Goal: Information Seeking & Learning: Learn about a topic

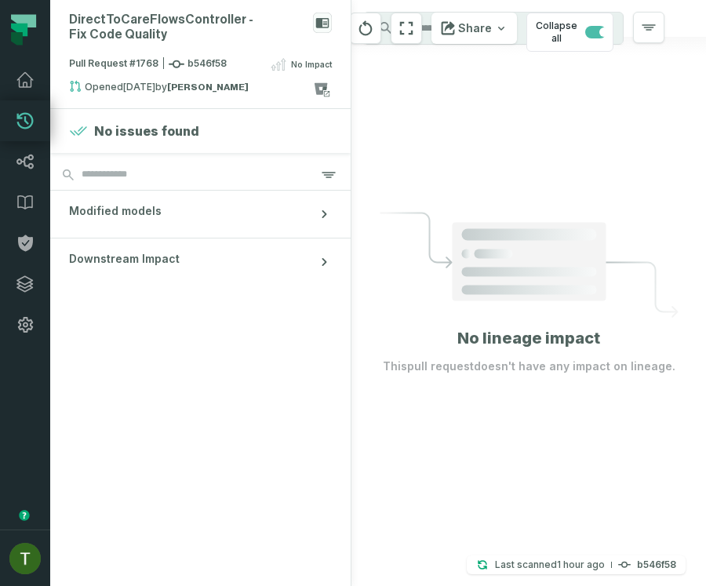
click at [565, 314] on icon at bounding box center [529, 265] width 299 height 106
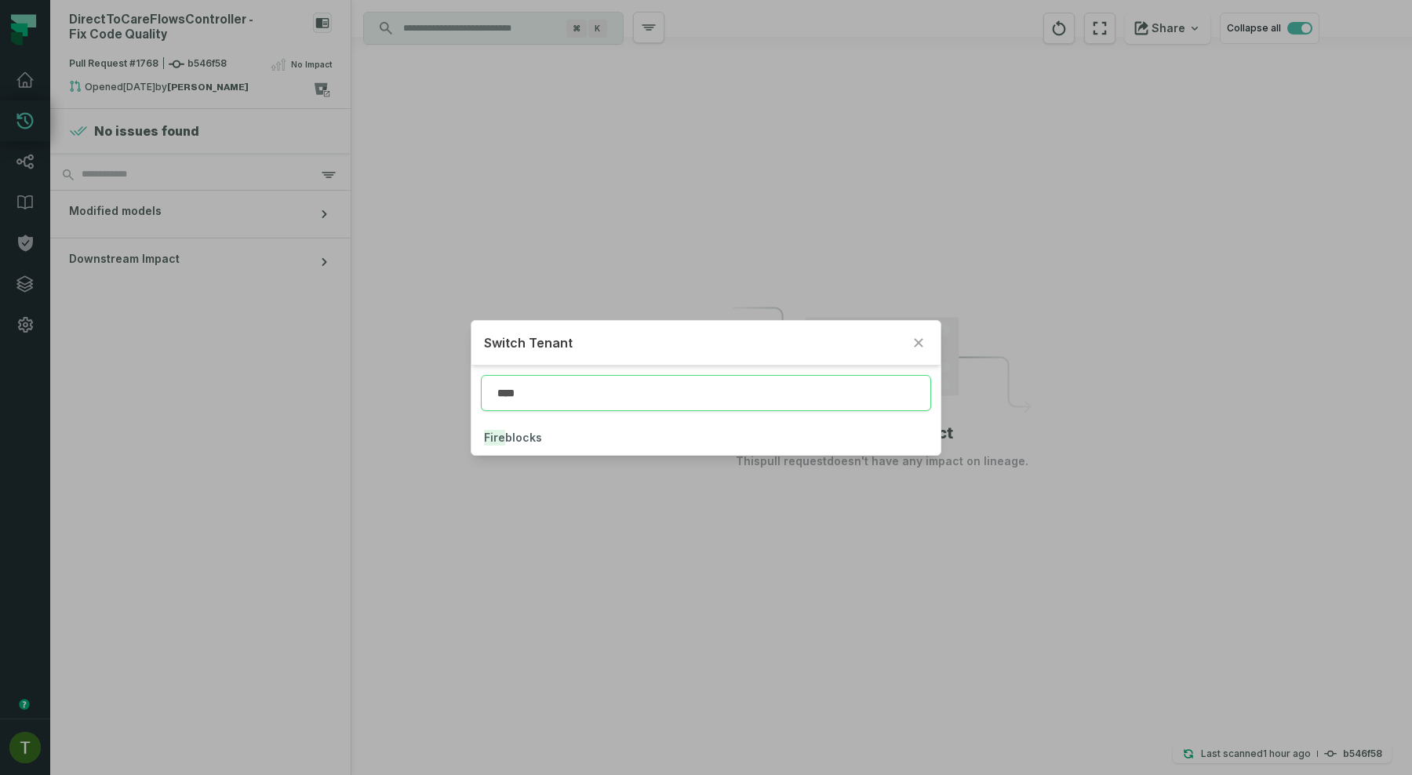
type input "****"
click button "Fire blocks" at bounding box center [705, 437] width 469 height 35
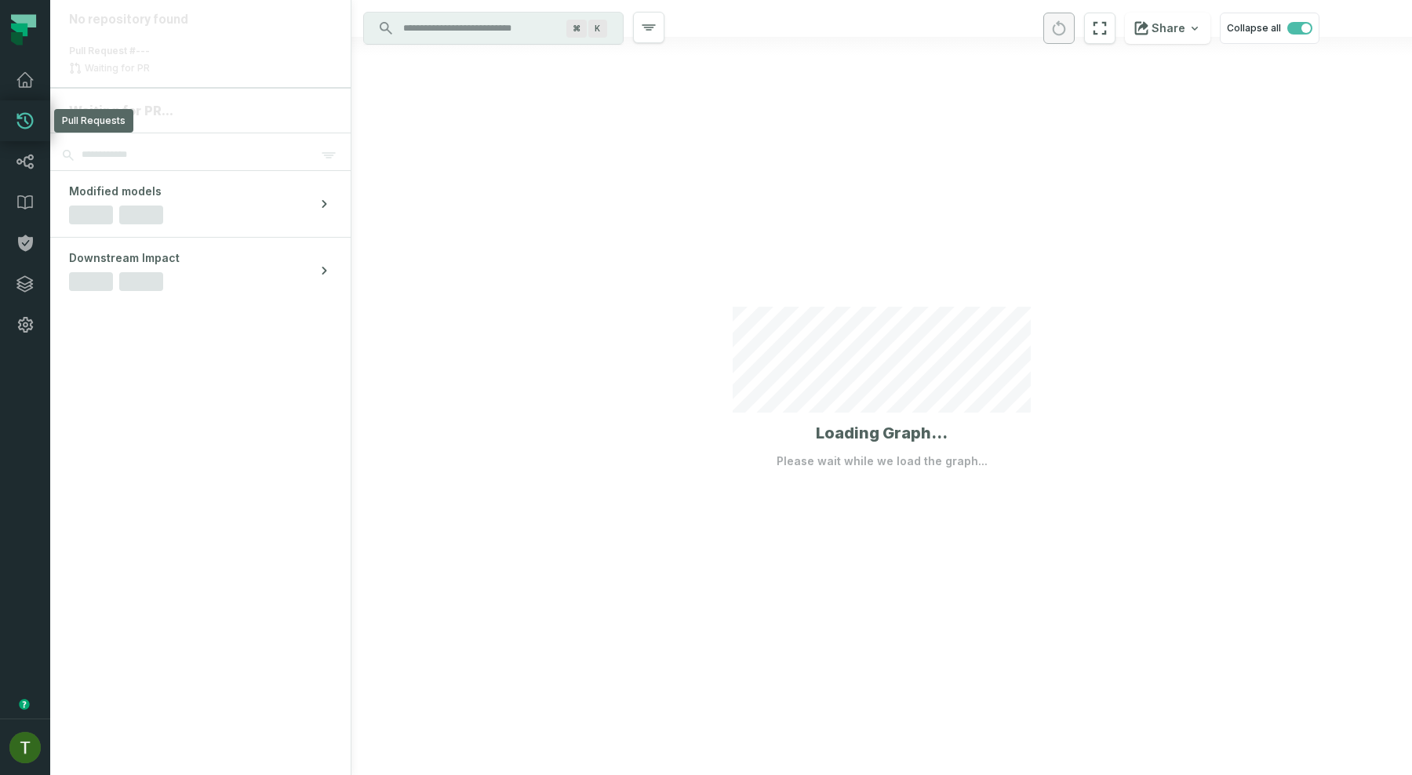
click at [24, 133] on link "Pull Requests" at bounding box center [25, 120] width 50 height 41
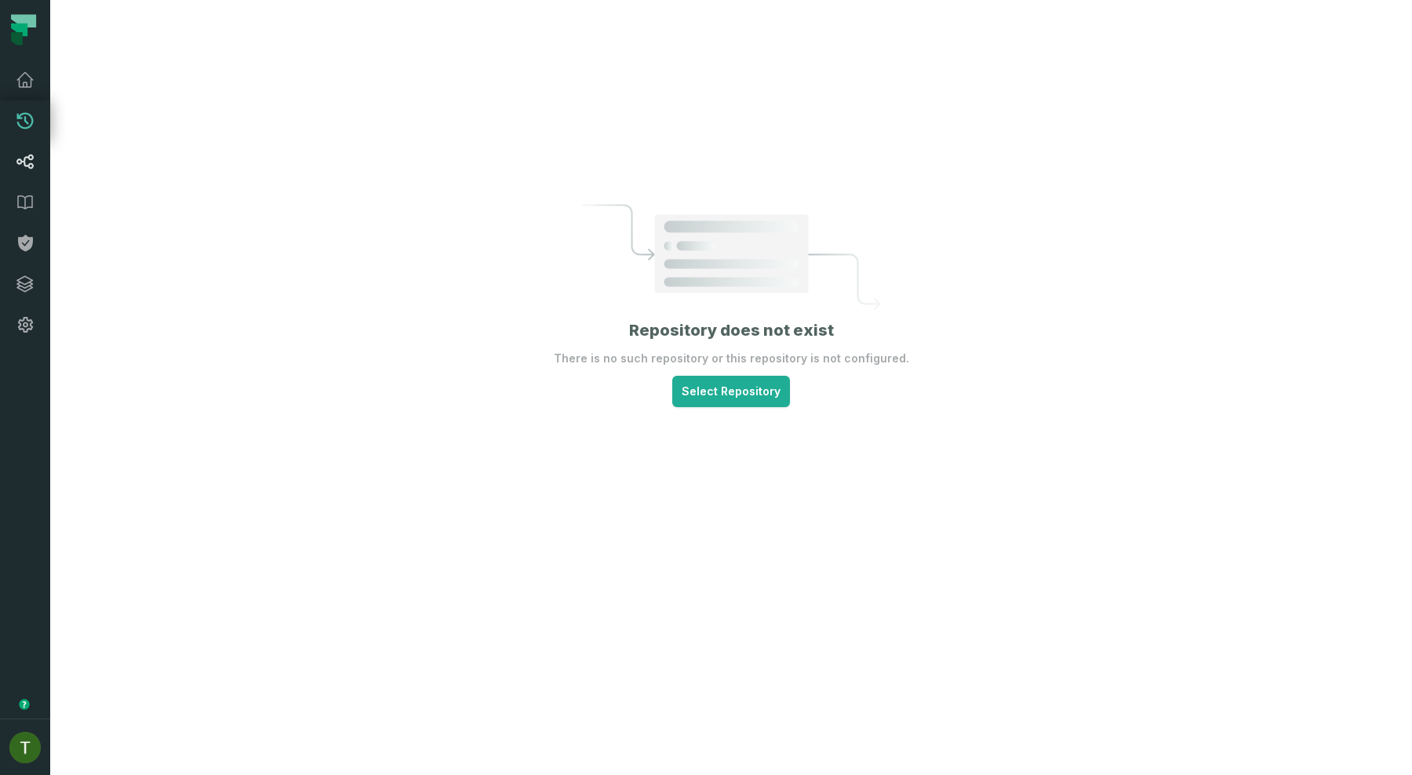
click at [27, 174] on link "Lineage" at bounding box center [25, 161] width 50 height 41
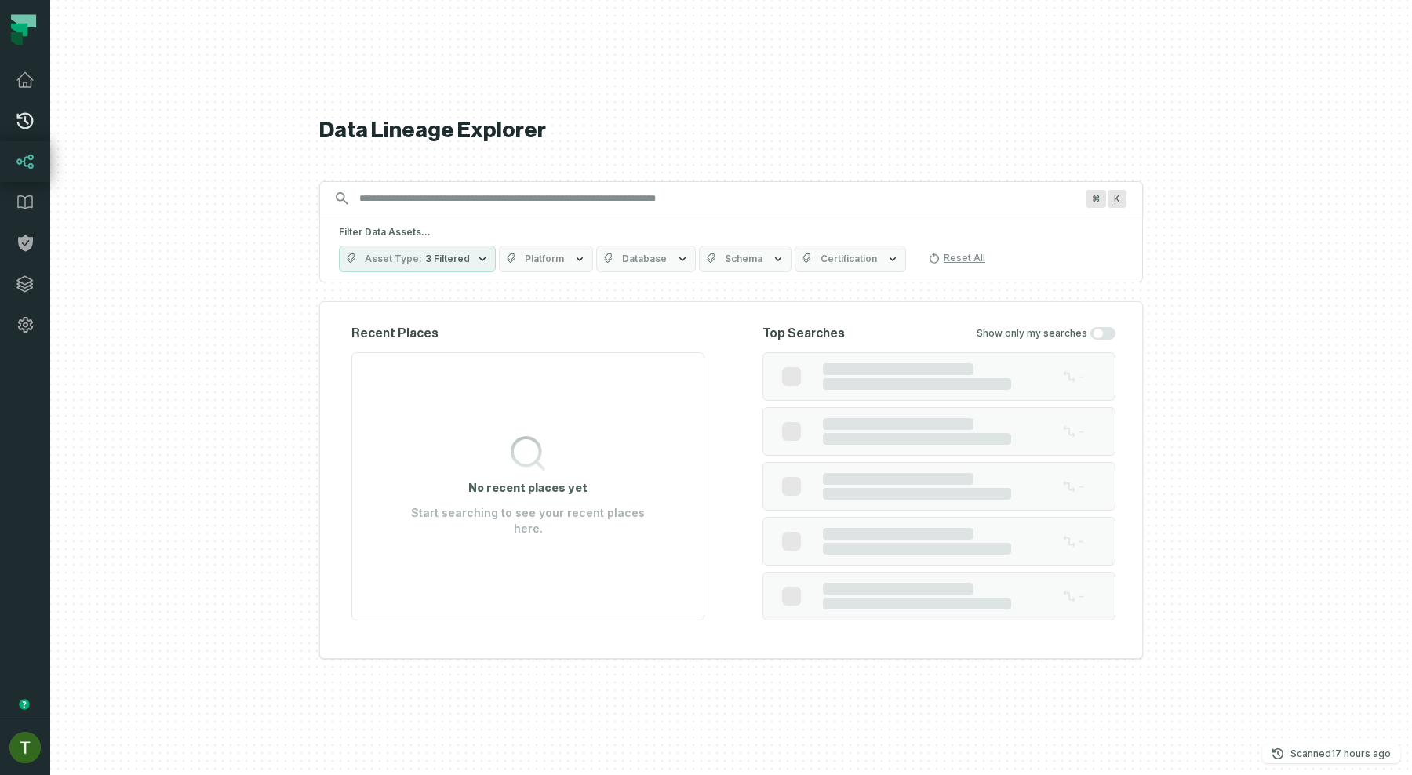
click at [25, 129] on icon at bounding box center [25, 120] width 19 height 19
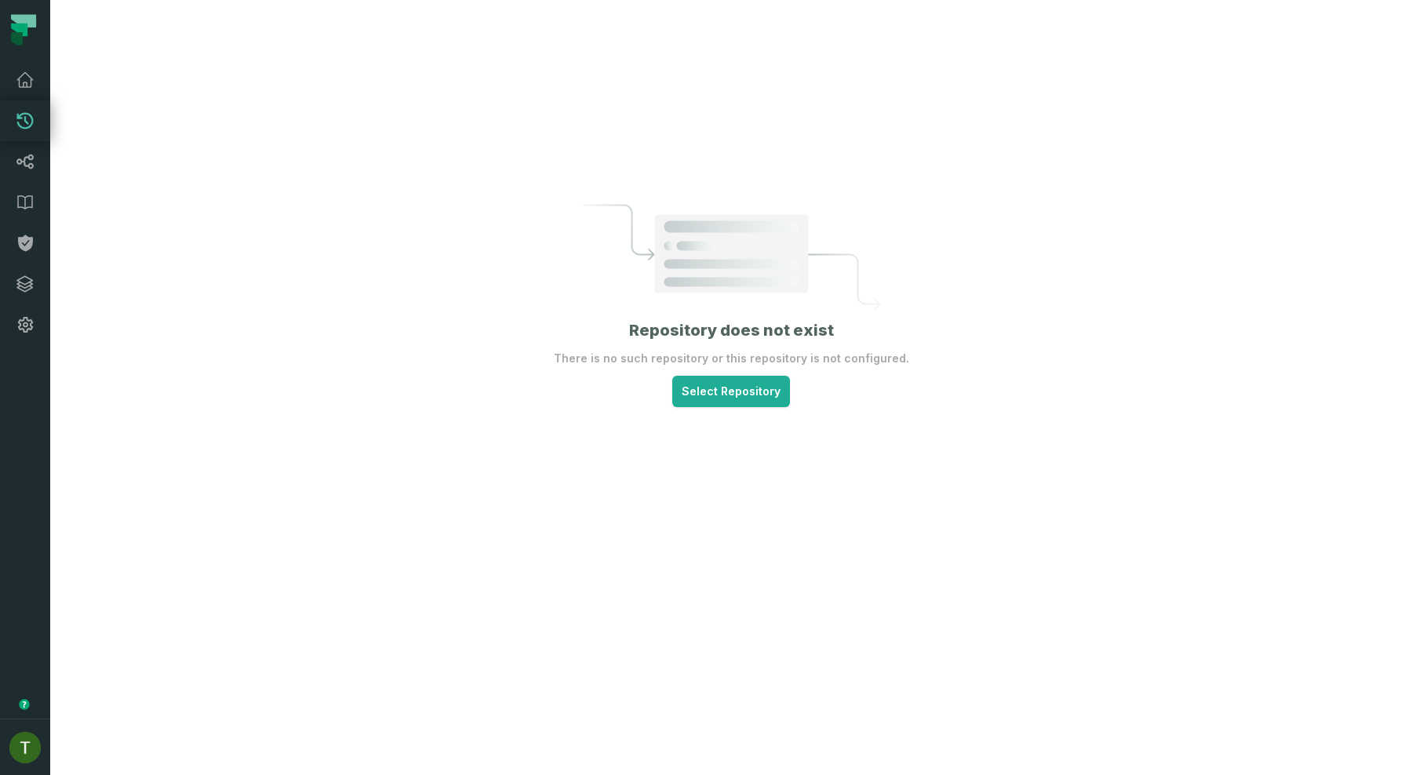
click at [705, 409] on div "Repository does not exist There is no such repository or this repository is not…" at bounding box center [730, 387] width 1361 height 775
click at [705, 402] on html "Pull Requests Dashboard Lineage Data Catalog Policies Integrations Settings [PE…" at bounding box center [706, 387] width 1412 height 775
click at [705, 434] on span "data-warehouse-infra/data-analytics" at bounding box center [742, 429] width 173 height 13
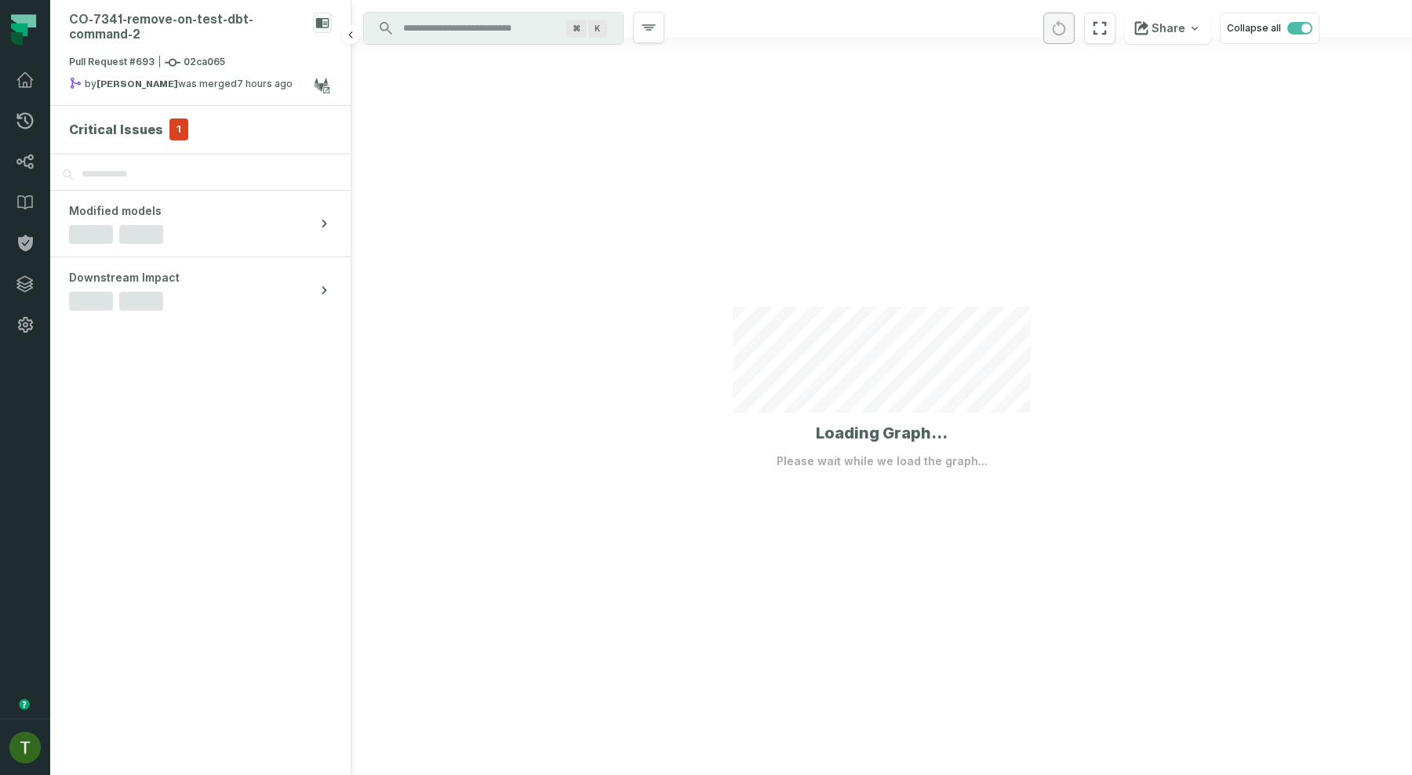
click at [153, 126] on section "Critical Issues 1" at bounding box center [200, 129] width 300 height 47
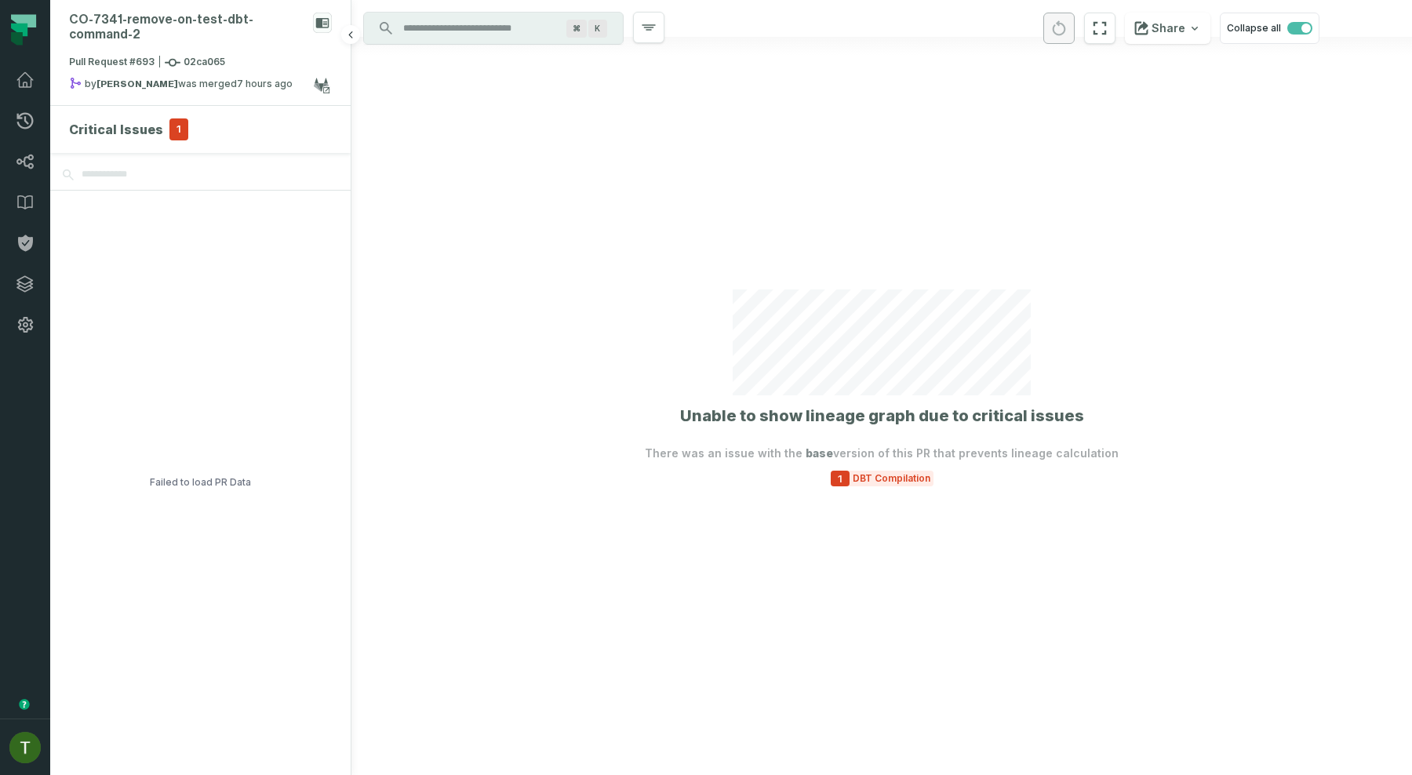
click at [155, 120] on h4 "Critical Issues" at bounding box center [116, 129] width 94 height 19
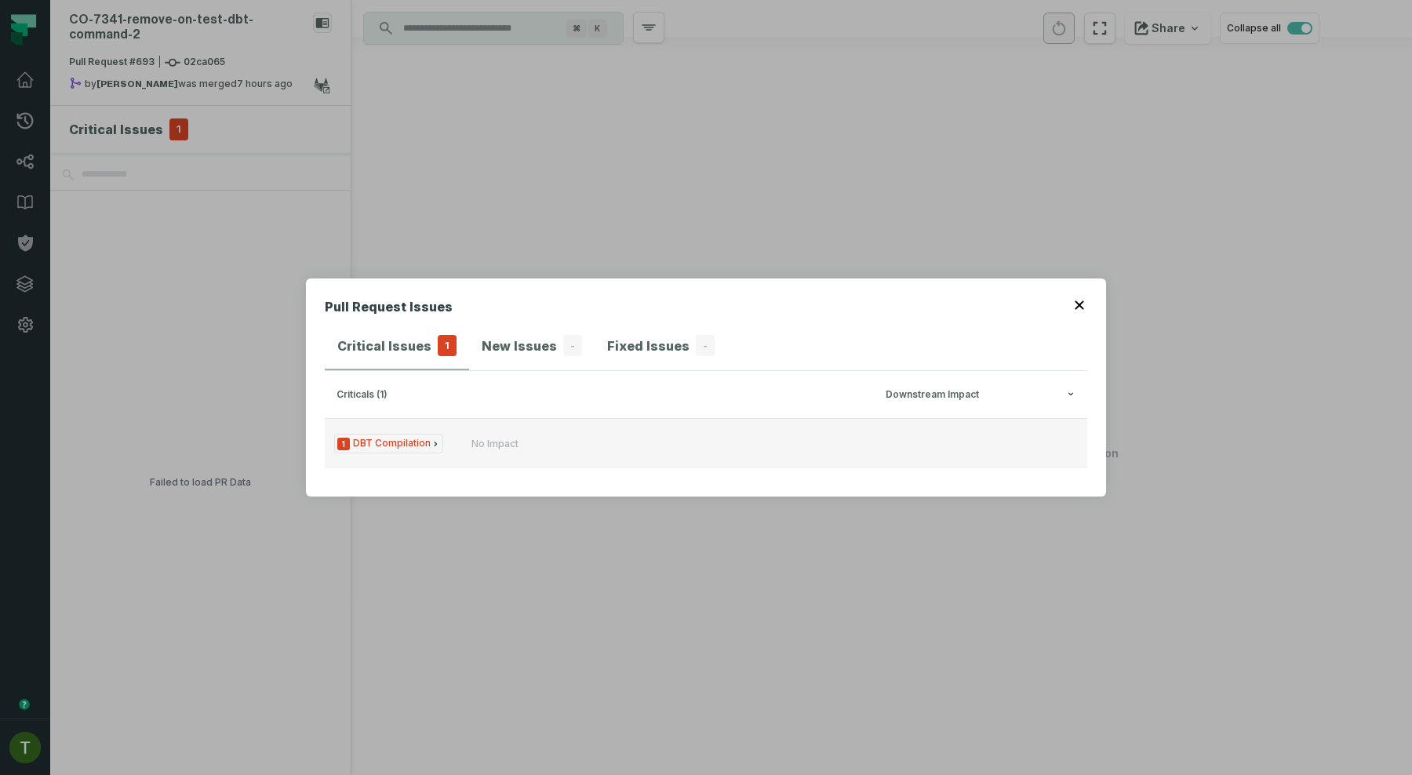
click at [471, 467] on button "1 DBT Compilation No Impact" at bounding box center [706, 443] width 762 height 50
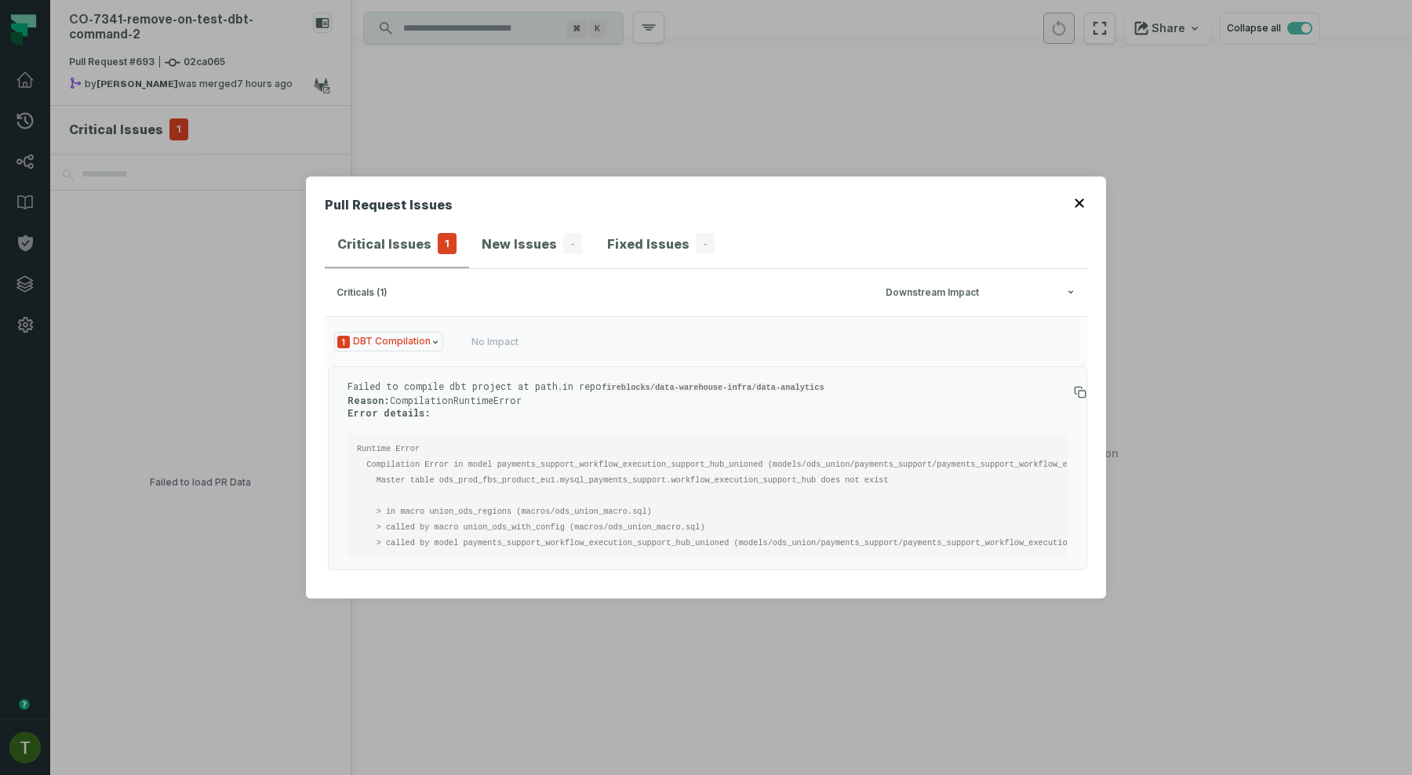
click at [705, 419] on div "Pull Request Issues Critical Issues 1 New Issues - Fixed Issues - criticals (1)…" at bounding box center [706, 387] width 1412 height 775
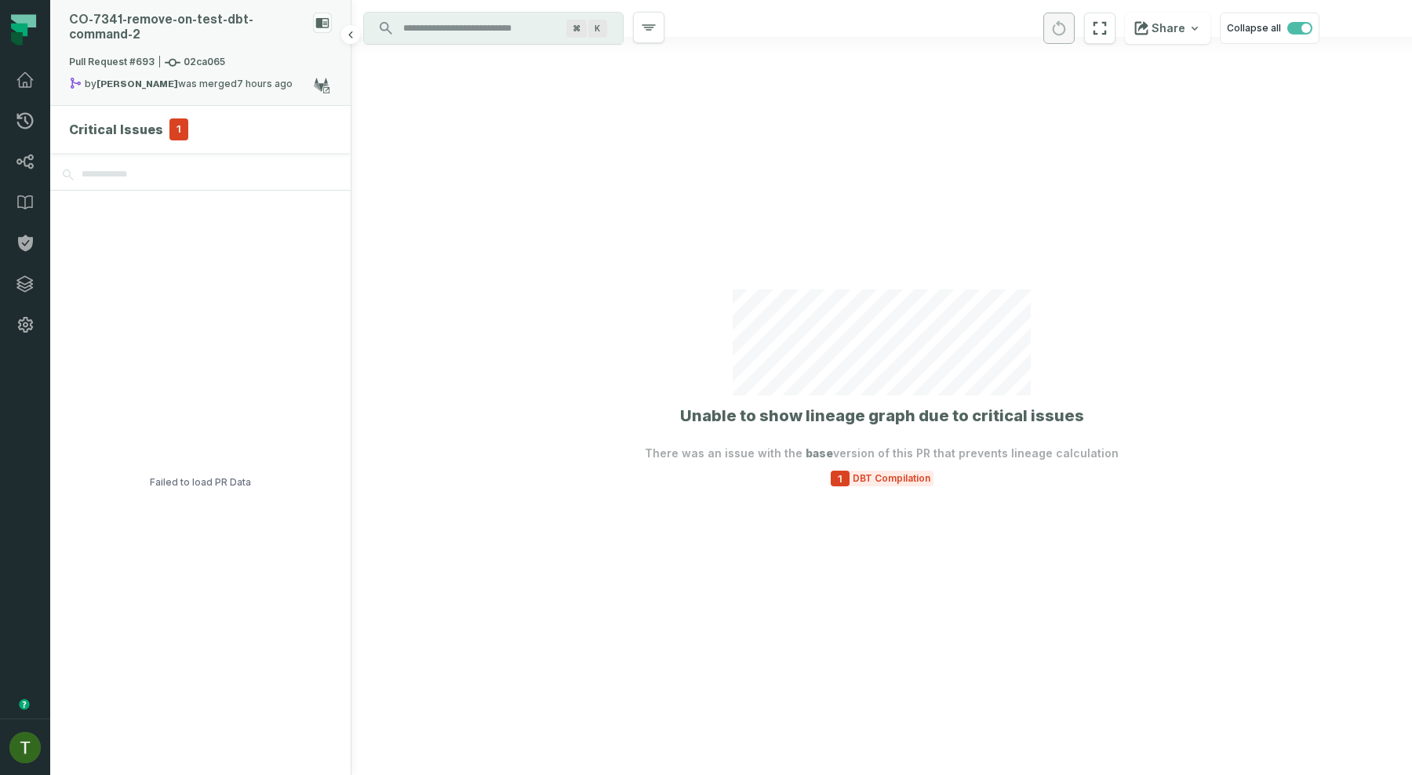
click at [252, 56] on div "Pull Request #693 02ca065" at bounding box center [200, 66] width 263 height 22
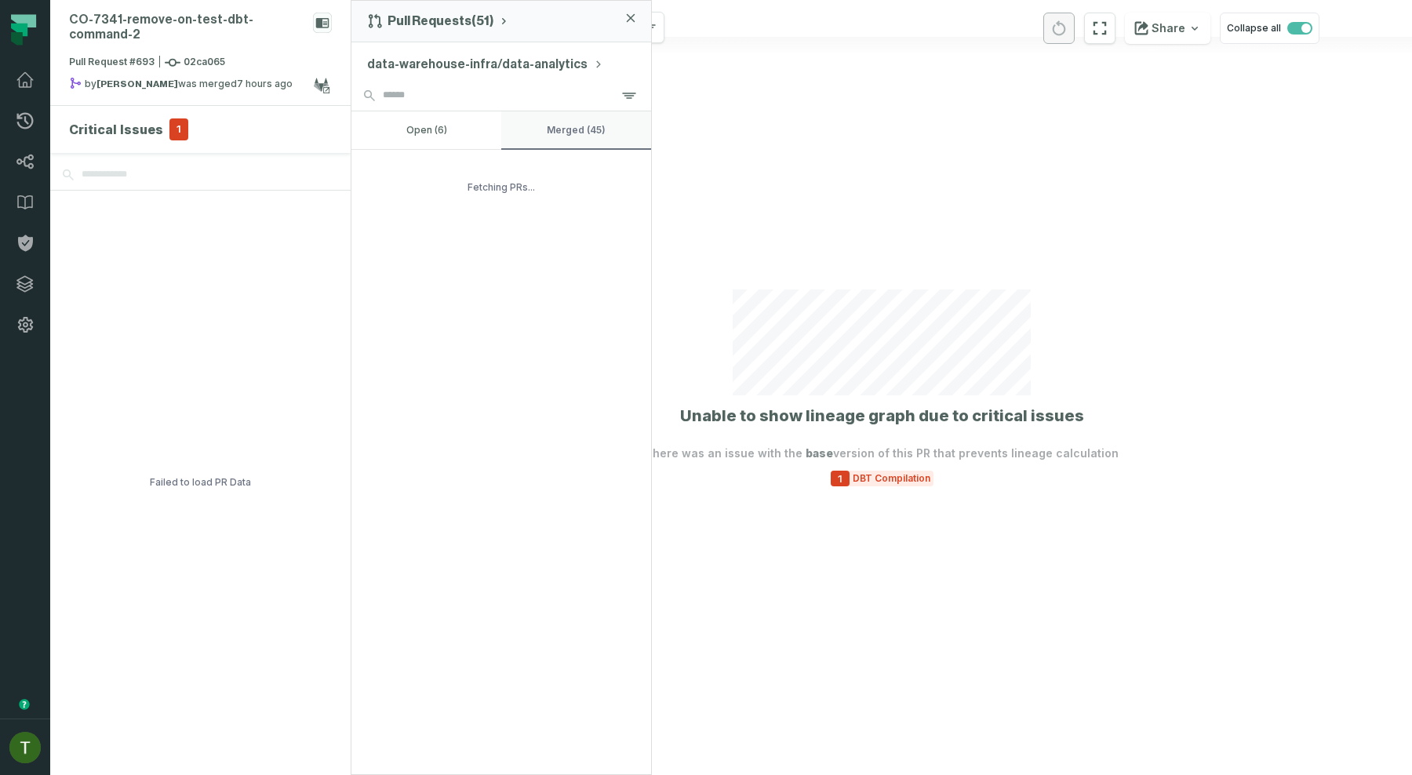
click at [511, 132] on button "merged (45)" at bounding box center [576, 130] width 150 height 38
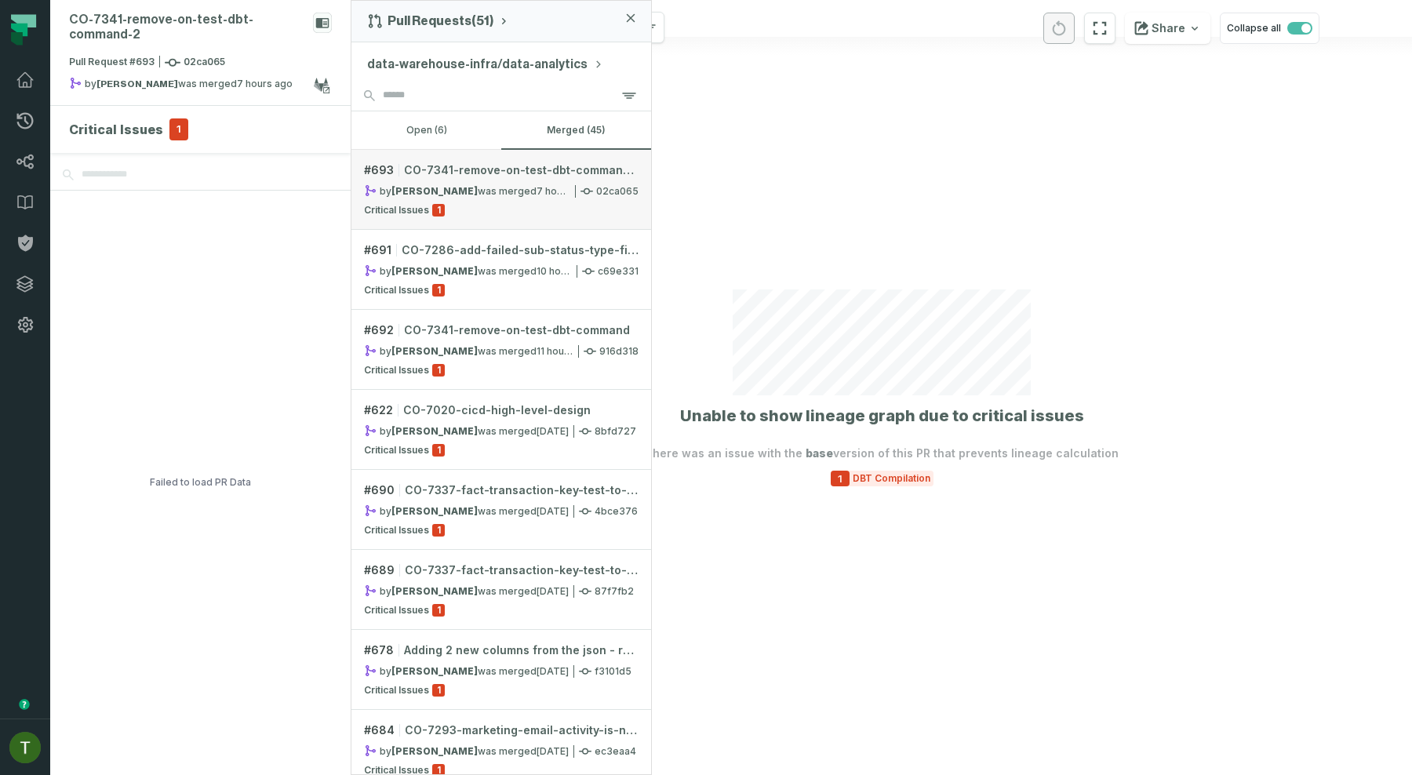
click at [542, 217] on link "# 693 CO-7341-remove-on-test-dbt-command-2 by [PERSON_NAME] was merged [DATE] 3…" at bounding box center [501, 190] width 300 height 80
click at [705, 479] on span "DBT Compilation" at bounding box center [891, 478] width 84 height 13
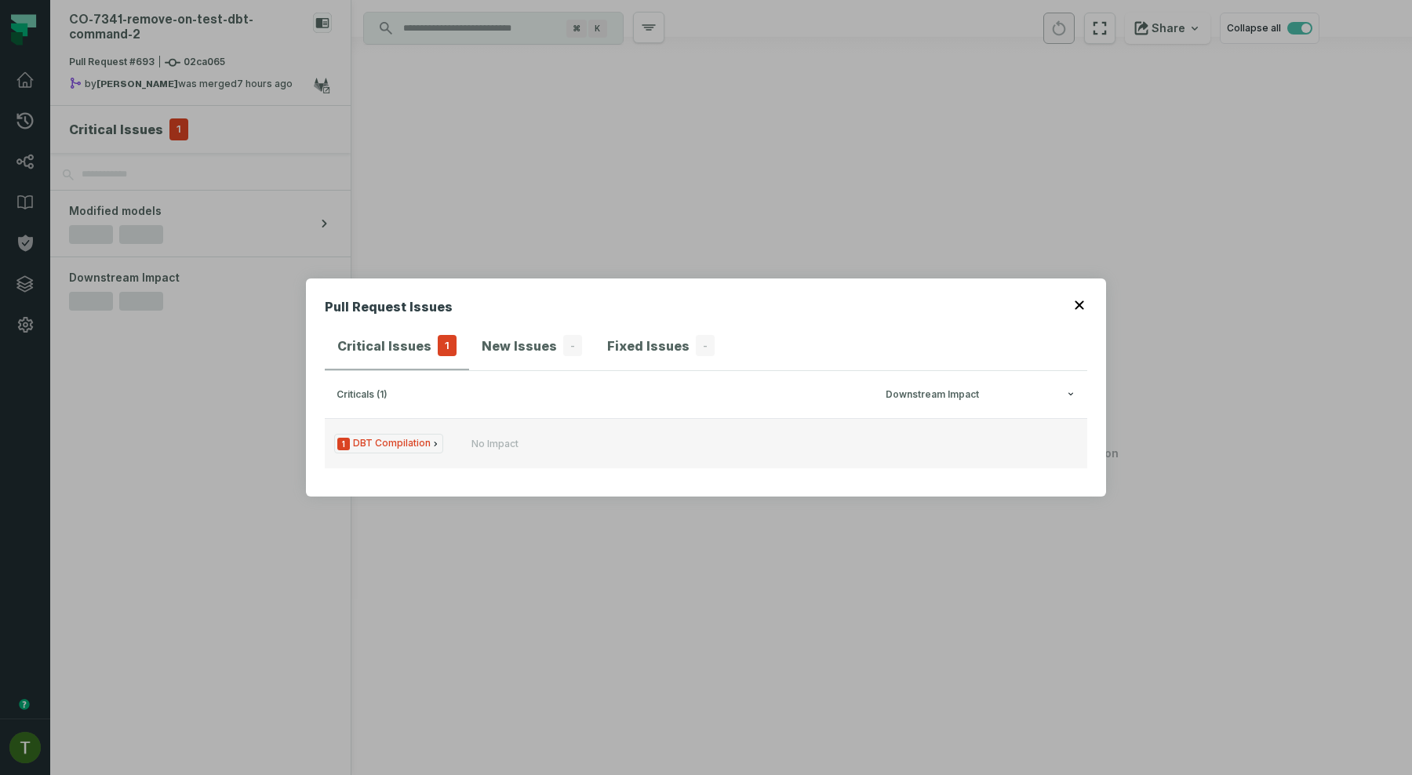
click at [583, 452] on button "1 DBT Compilation No Impact" at bounding box center [706, 443] width 762 height 50
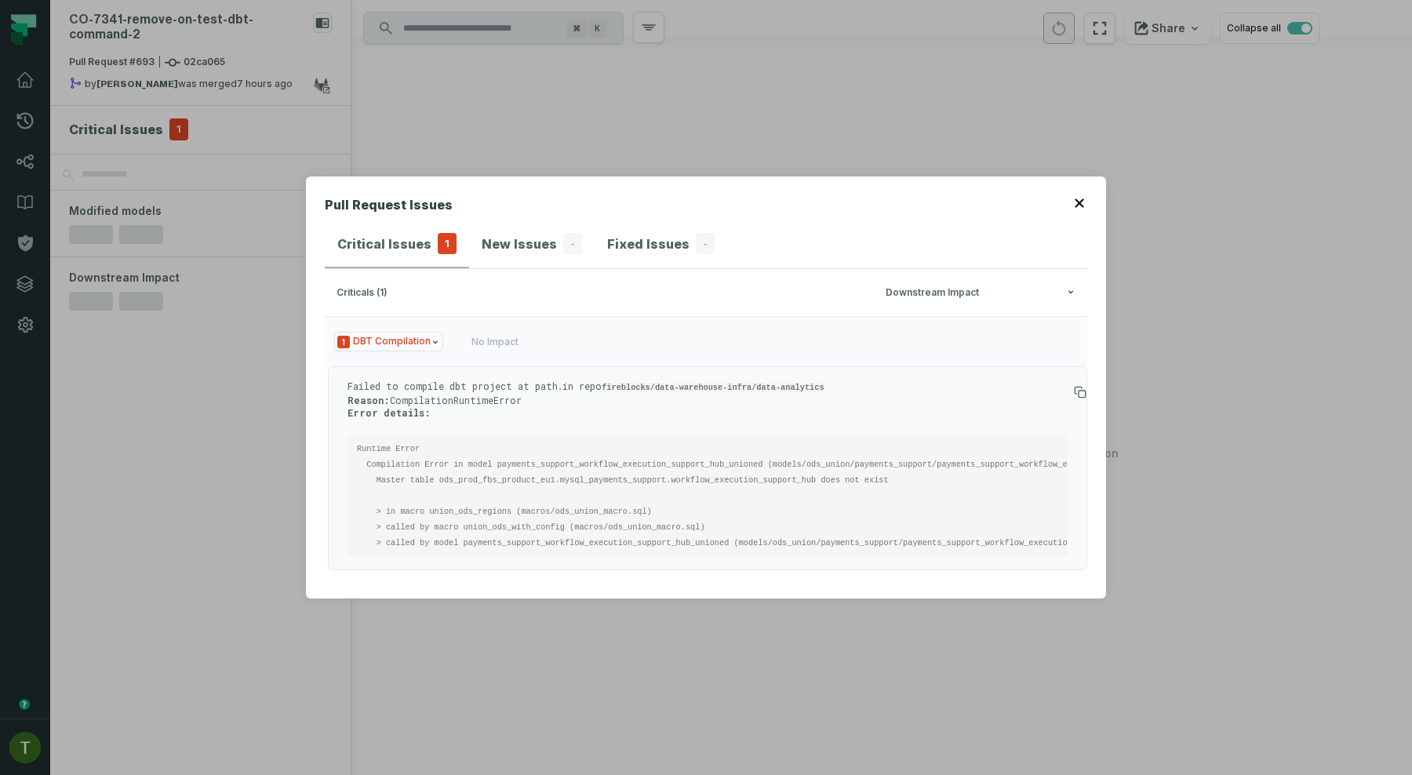
click at [655, 526] on code "Runtime Error Compilation Error in model payments_support_workflow_execution_su…" at bounding box center [792, 496] width 870 height 104
click at [532, 540] on code "Runtime Error Compilation Error in model payments_support_workflow_execution_su…" at bounding box center [742, 496] width 870 height 104
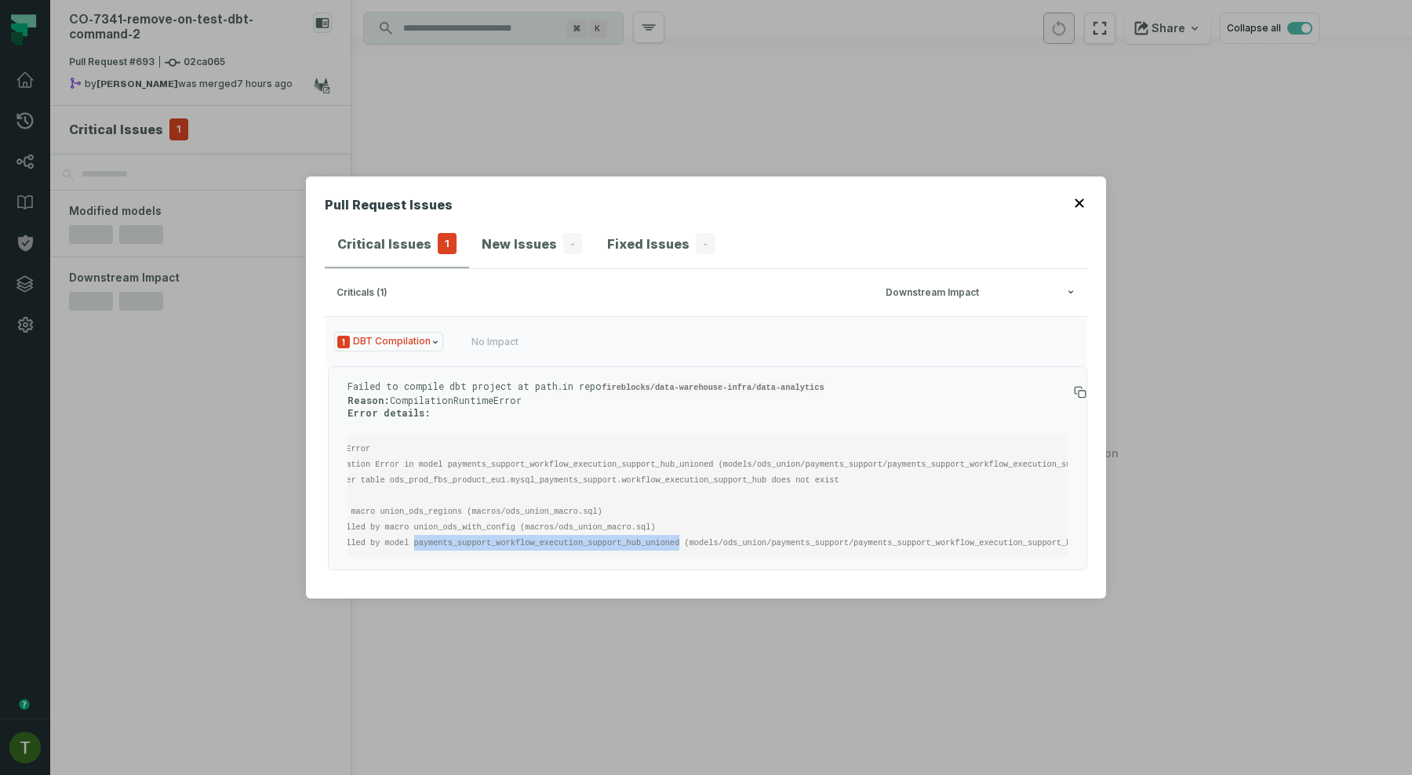
copy code "payments_support_workflow_execution_support_hub_unioned"
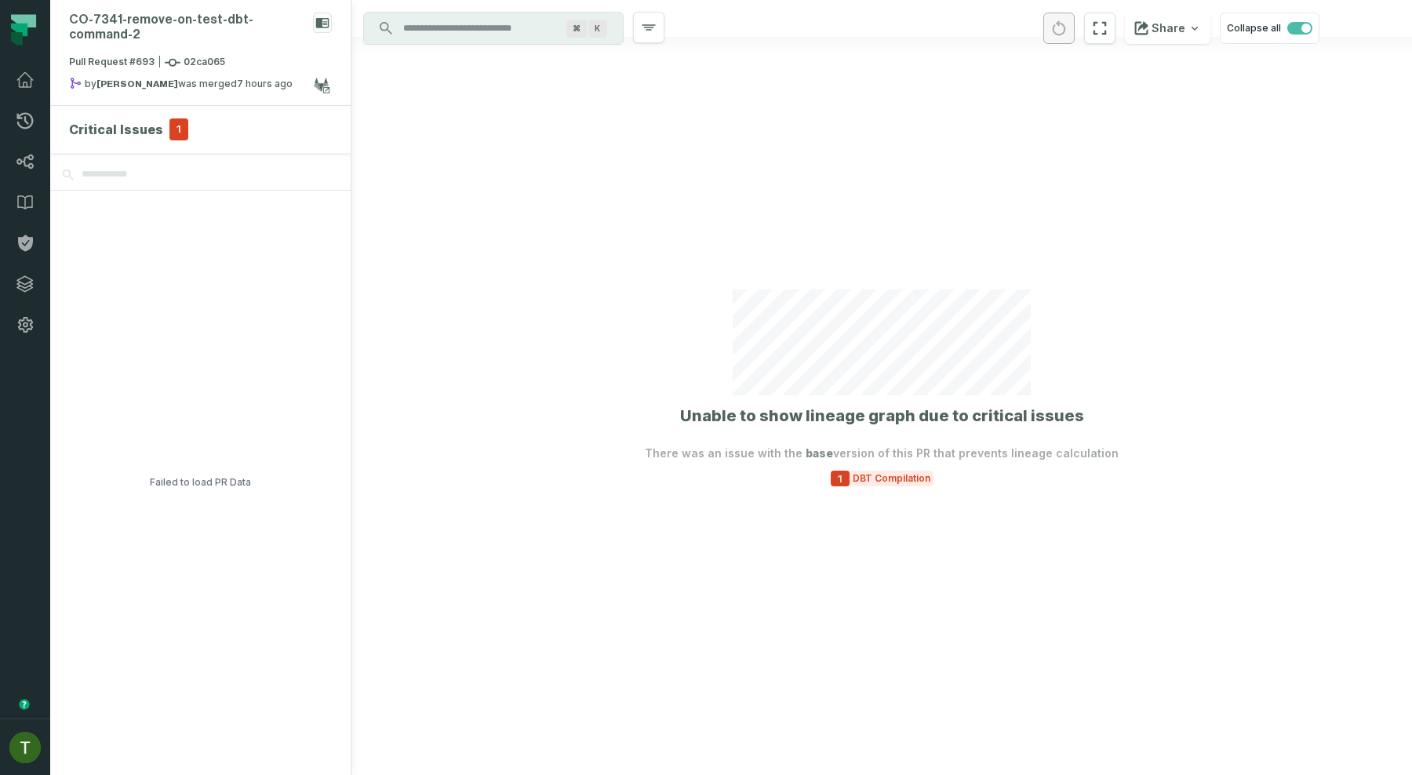
click at [705, 467] on section "Unable to show lineage graph due to critical issues There was an issue with the…" at bounding box center [882, 387] width 474 height 197
click at [705, 472] on span "1" at bounding box center [840, 479] width 19 height 16
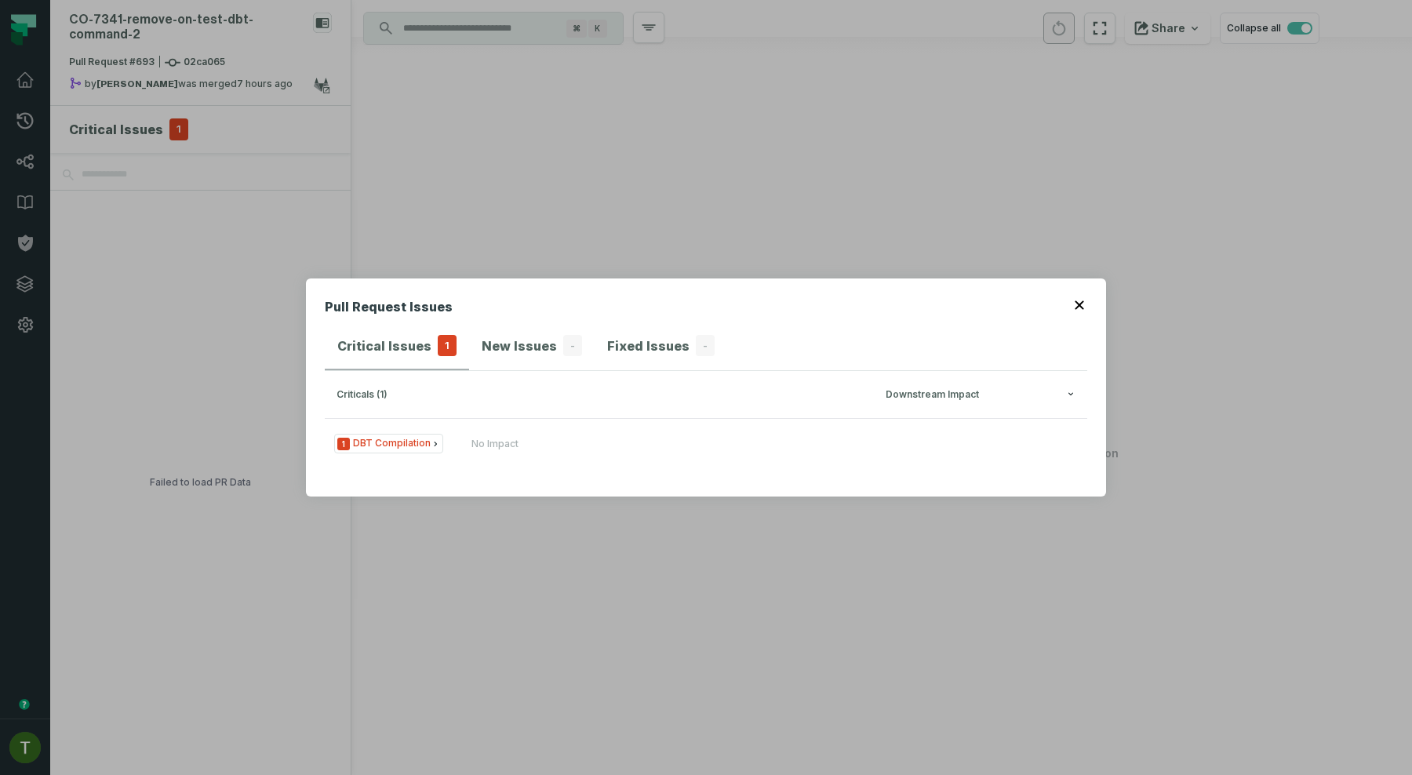
click at [676, 385] on h3 "criticals (1) Downstream Impact" at bounding box center [706, 394] width 762 height 47
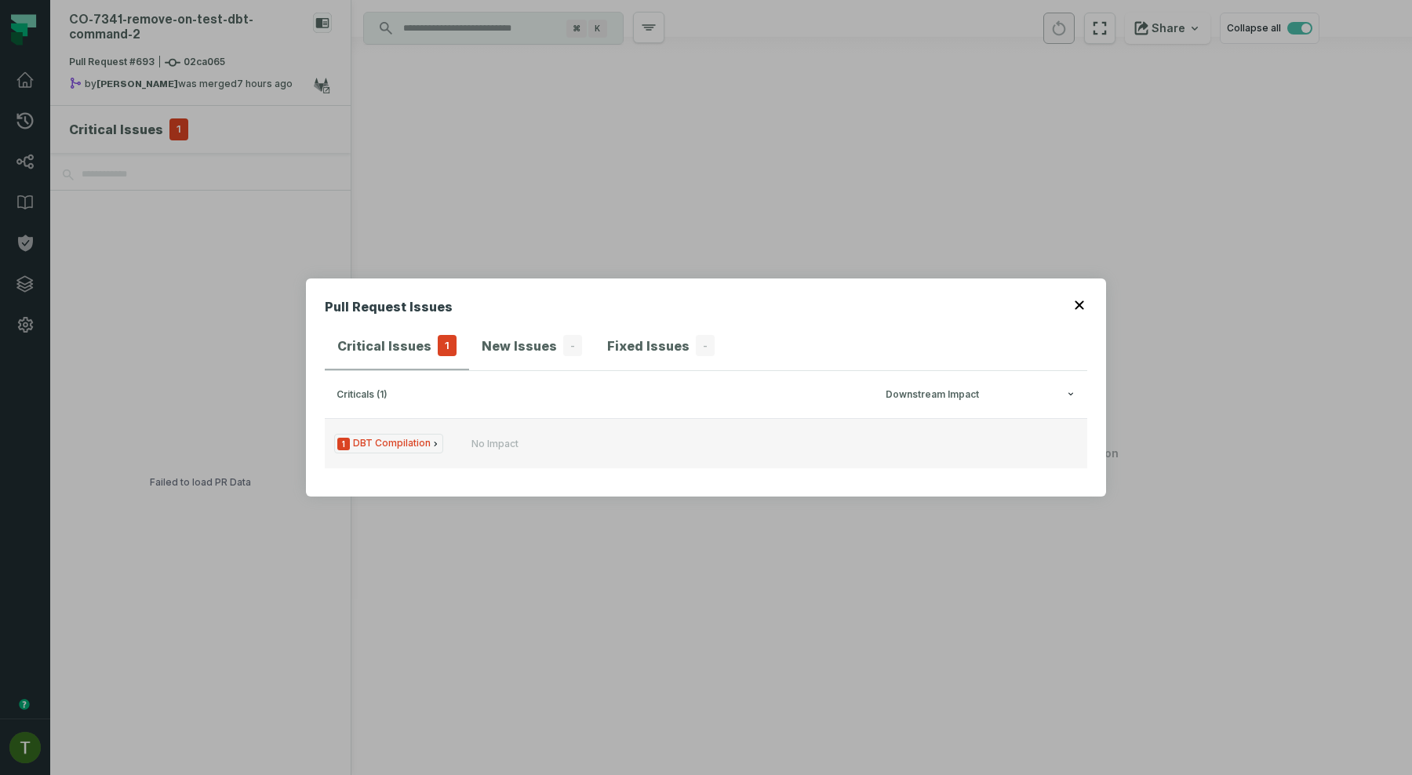
click at [676, 423] on button "1 DBT Compilation No Impact" at bounding box center [706, 443] width 762 height 50
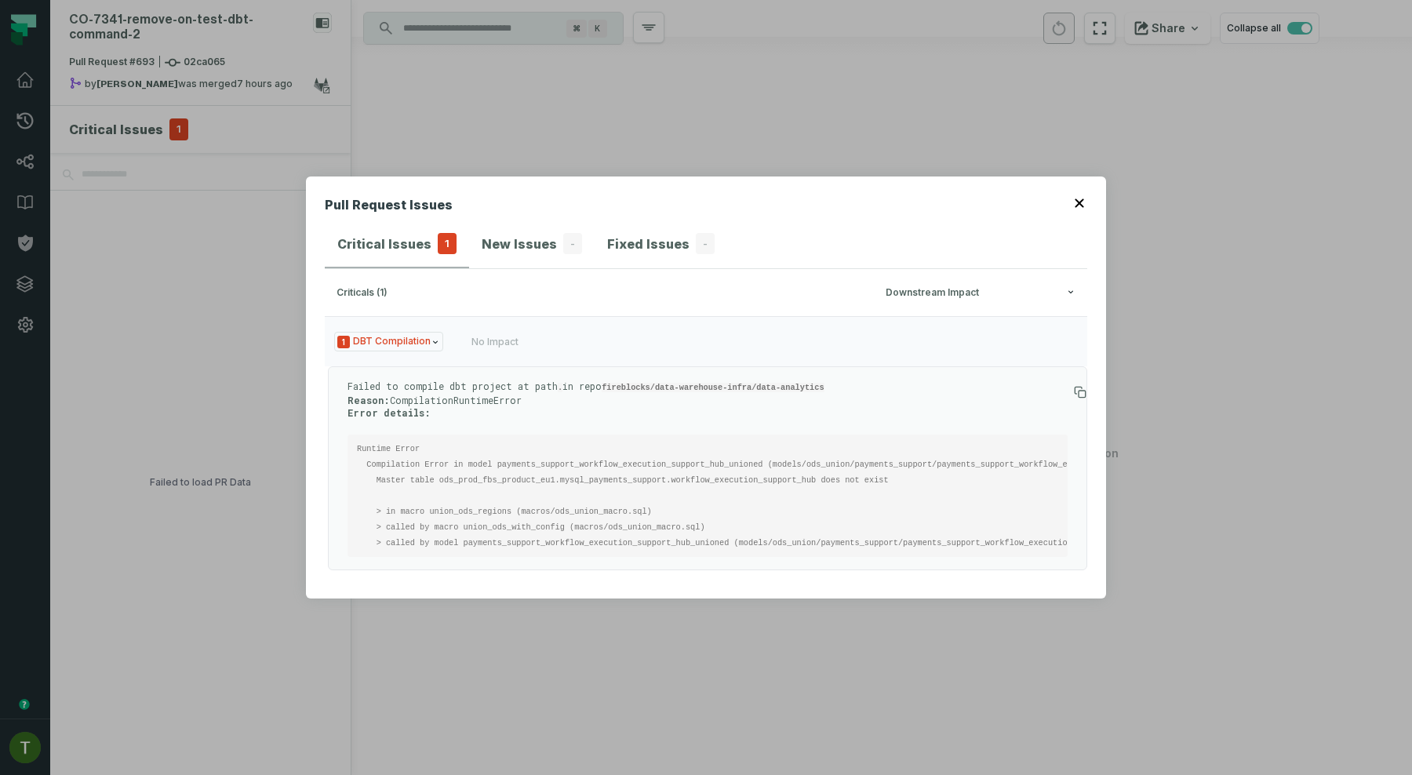
click at [645, 476] on code "Runtime Error Compilation Error in model payments_support_workflow_execution_su…" at bounding box center [792, 496] width 870 height 104
copy code "mysql_payments_support"
click at [705, 485] on pre "Runtime Error Compilation Error in model payments_support_workflow_execution_su…" at bounding box center [707, 495] width 720 height 122
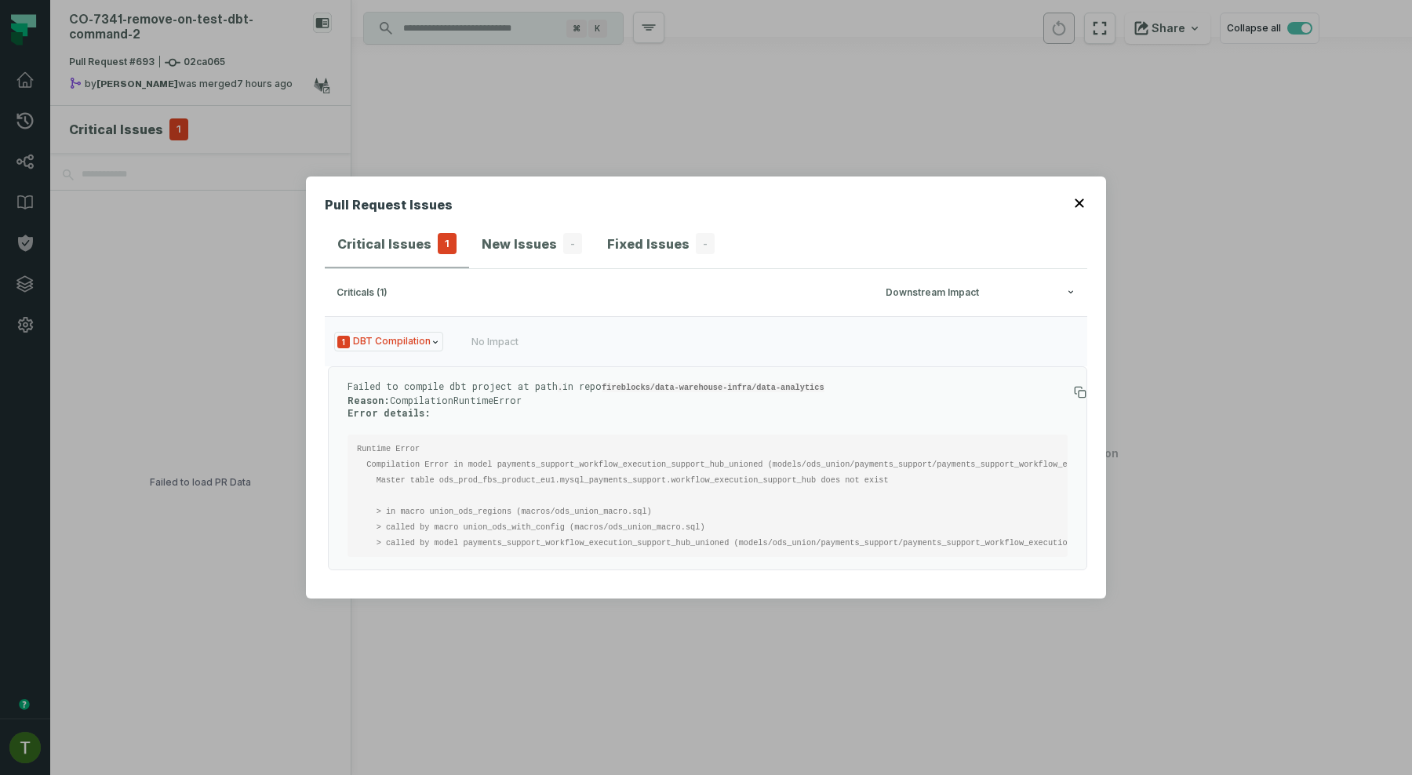
click at [650, 475] on code "Runtime Error Compilation Error in model payments_support_workflow_execution_su…" at bounding box center [792, 496] width 870 height 104
